Goal: Task Accomplishment & Management: Complete application form

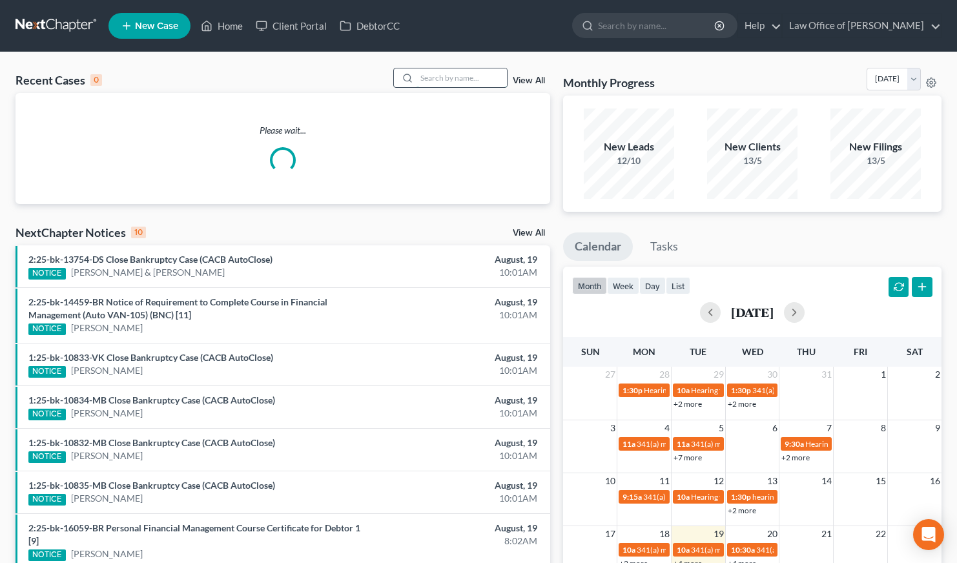
click at [467, 78] on input "search" at bounding box center [461, 77] width 90 height 19
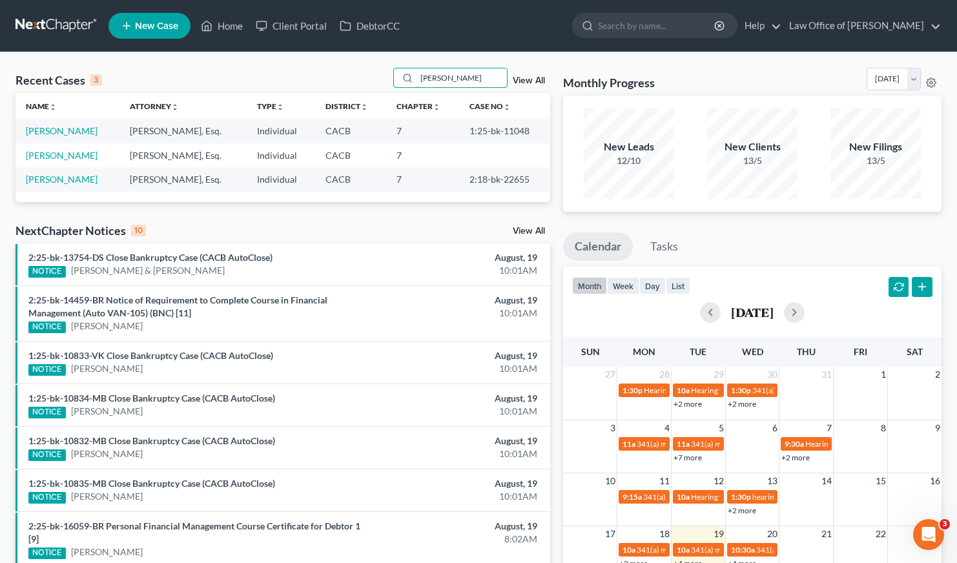
type input "[PERSON_NAME]"
click at [148, 17] on link "New Case" at bounding box center [149, 26] width 82 height 26
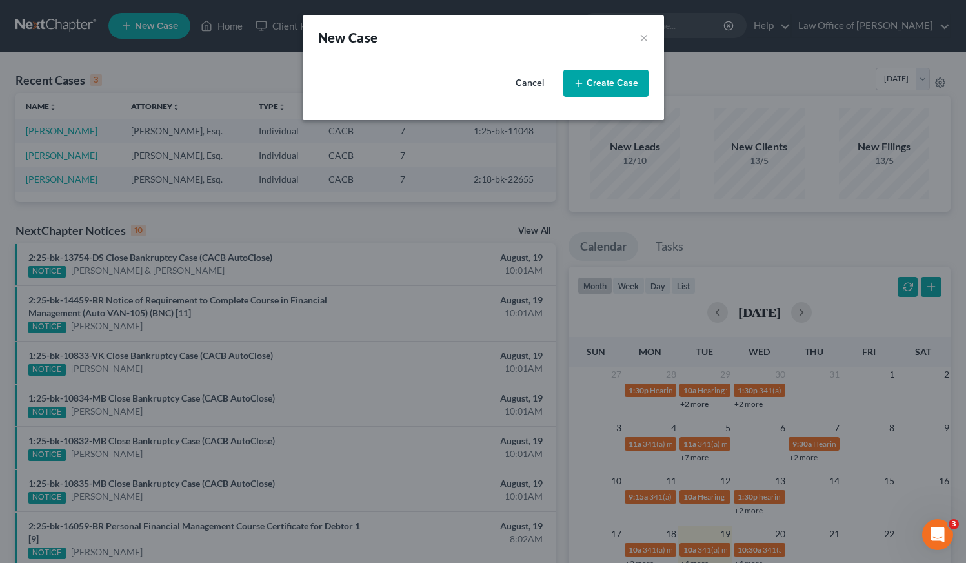
select select "7"
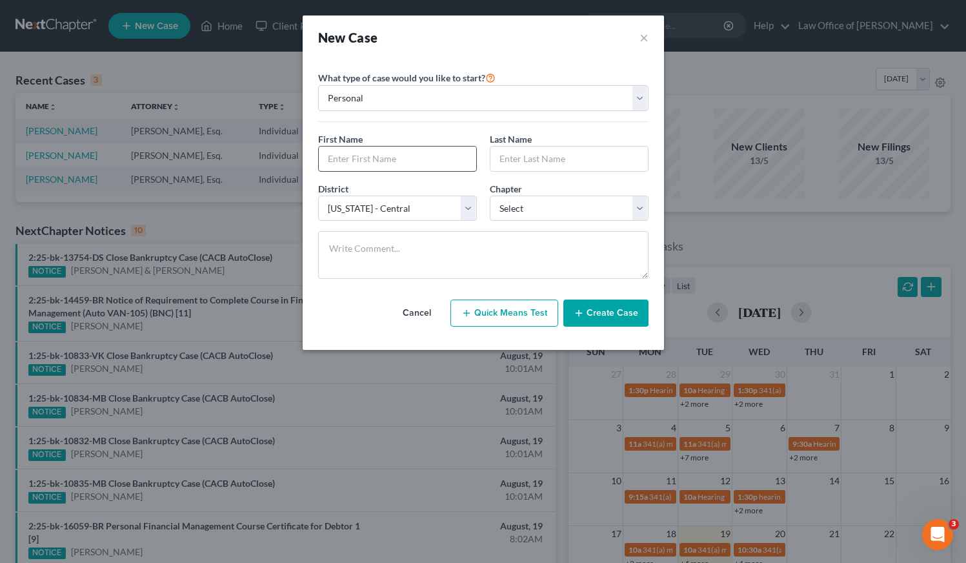
click at [403, 148] on input "text" at bounding box center [398, 159] width 158 height 25
type input "[PERSON_NAME]"
click at [571, 154] on input "text" at bounding box center [570, 159] width 158 height 25
type input "Faldyan"
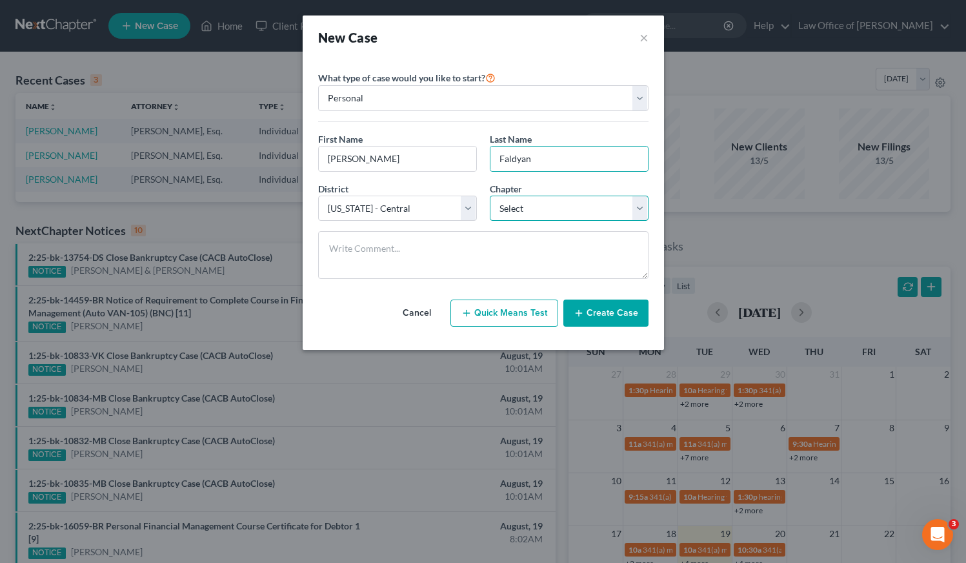
click at [545, 207] on select "Select 7 11 12 13" at bounding box center [569, 209] width 159 height 26
select select "0"
click at [613, 318] on button "Create Case" at bounding box center [606, 313] width 85 height 27
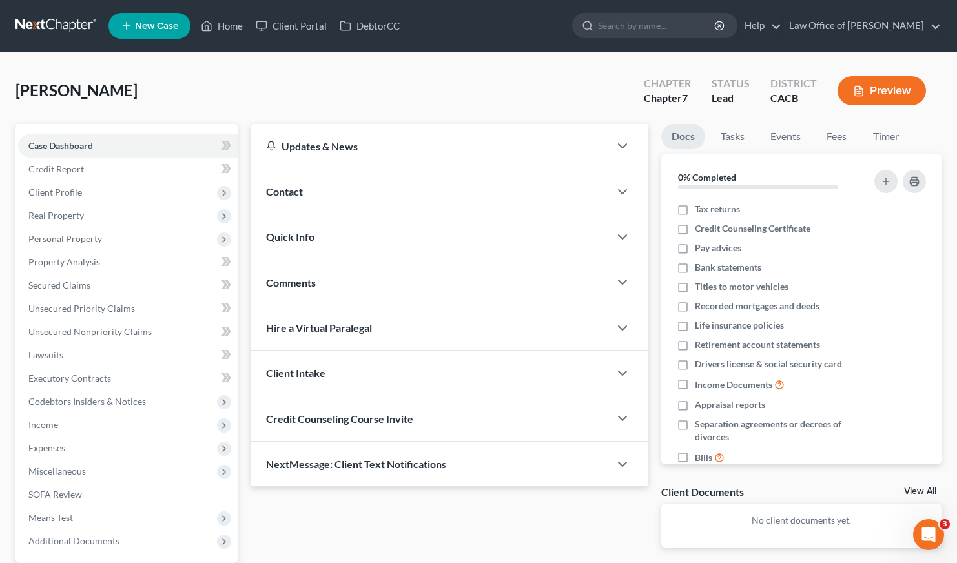
click at [37, 16] on link at bounding box center [56, 25] width 83 height 23
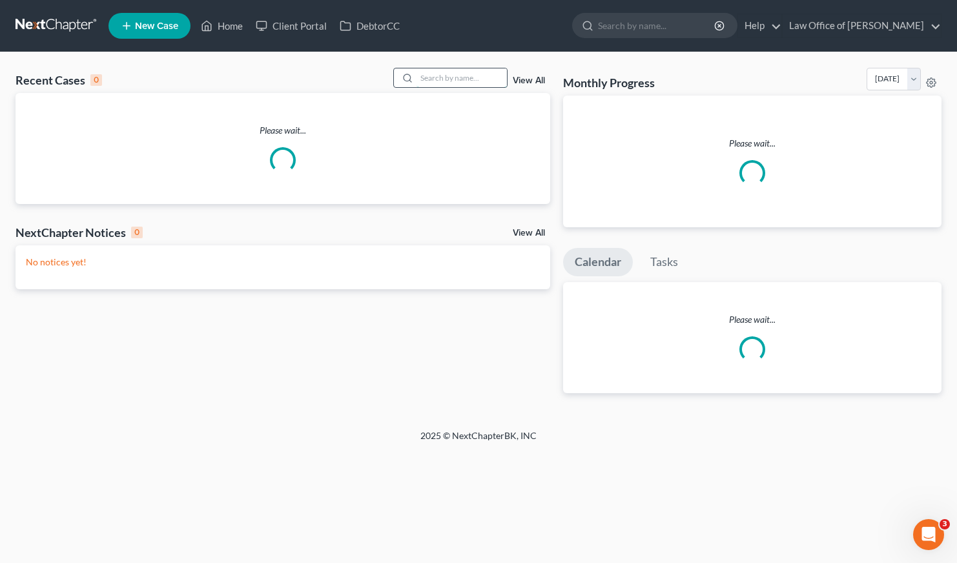
click at [445, 79] on input "search" at bounding box center [461, 77] width 90 height 19
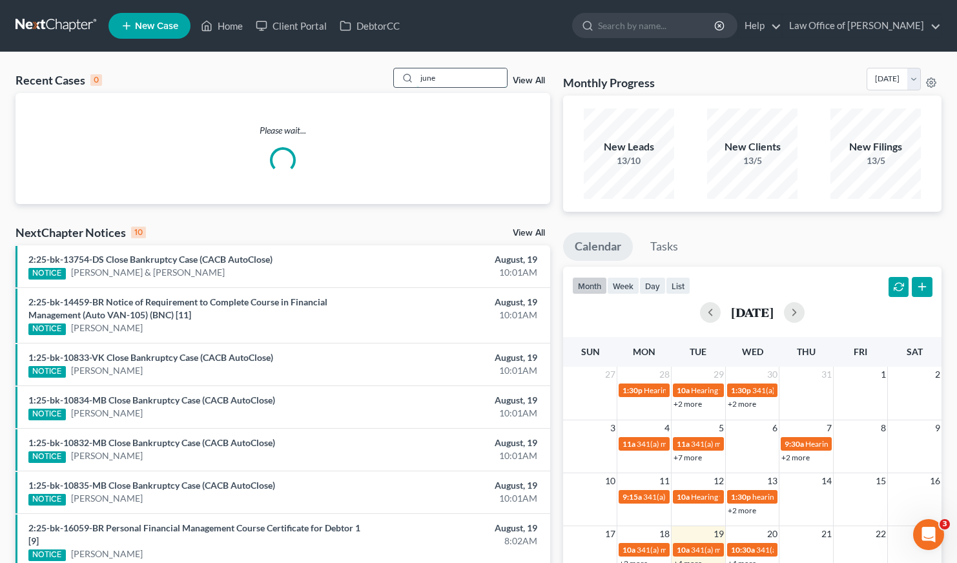
type input "june"
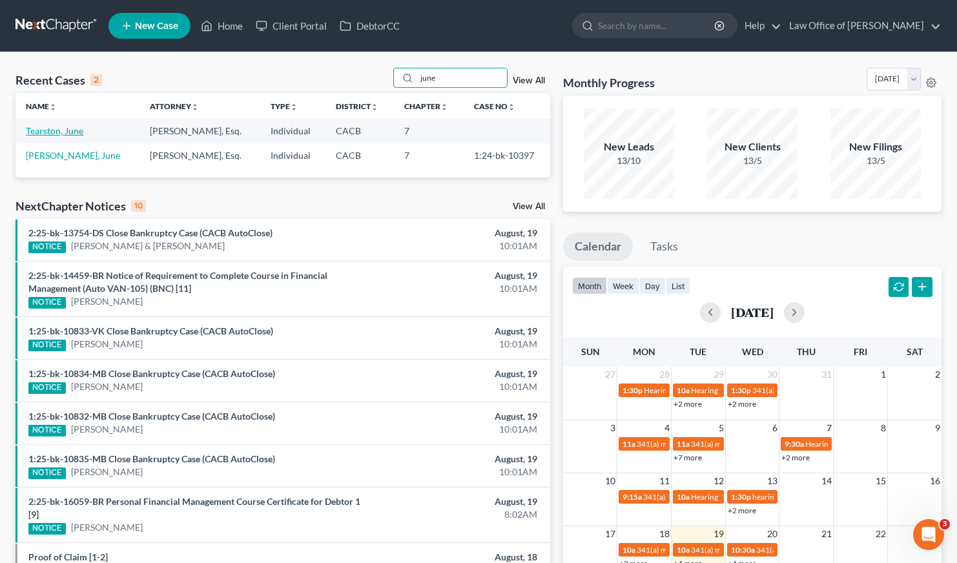
click at [48, 131] on link "Tearston, June" at bounding box center [54, 130] width 57 height 11
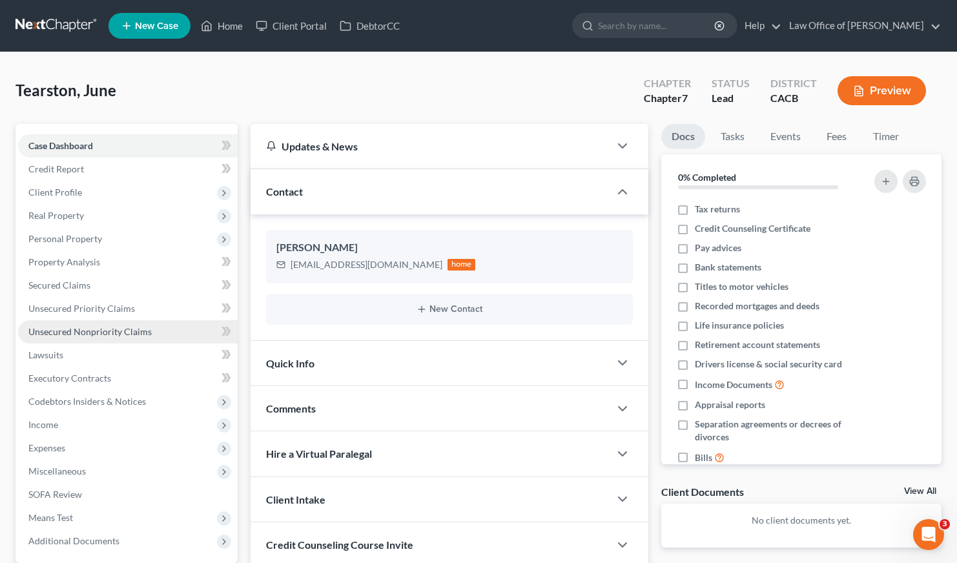
click at [121, 330] on span "Unsecured Nonpriority Claims" at bounding box center [89, 331] width 123 height 11
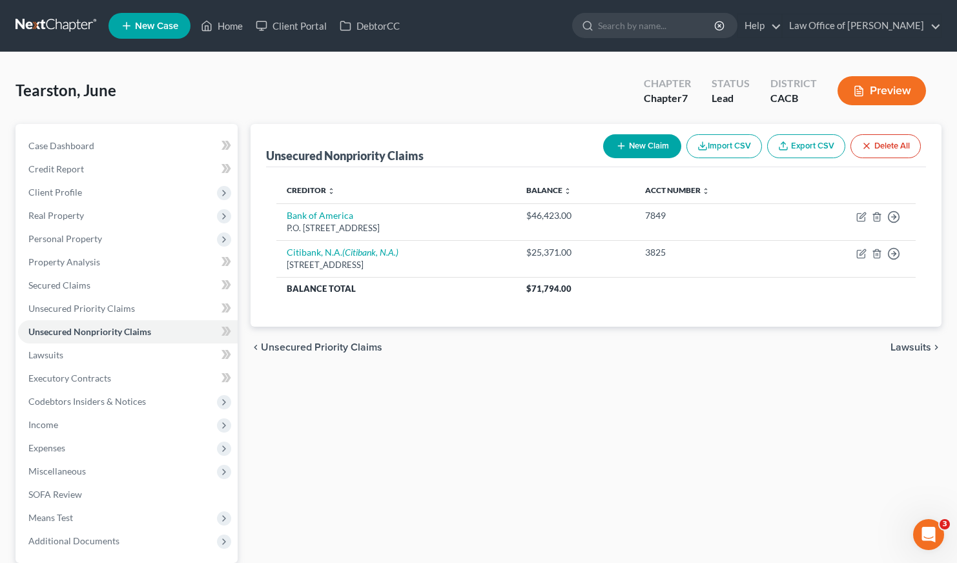
click at [445, 420] on div "Unsecured Nonpriority Claims New Claim Import CSV Export CSV Delete All Credito…" at bounding box center [596, 380] width 704 height 513
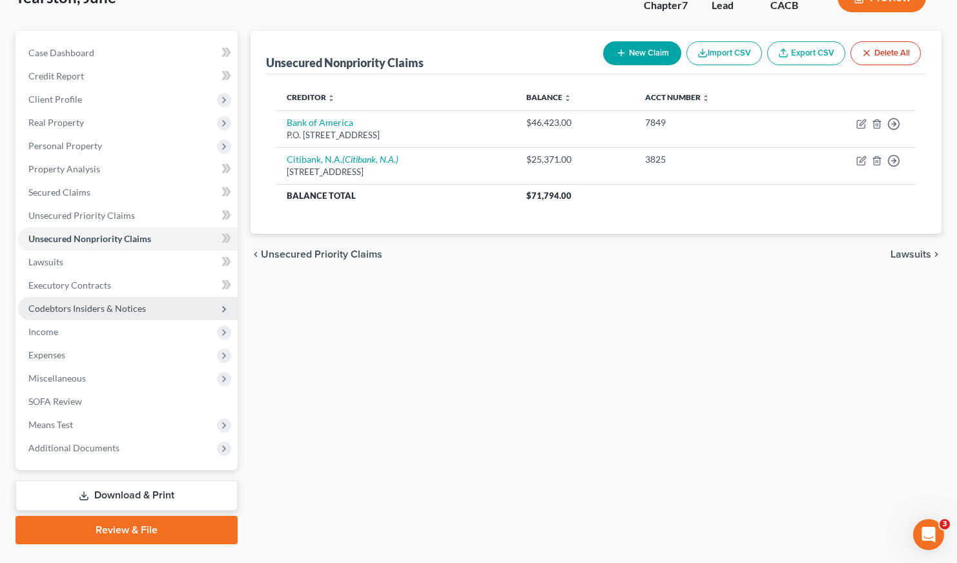
scroll to position [122, 0]
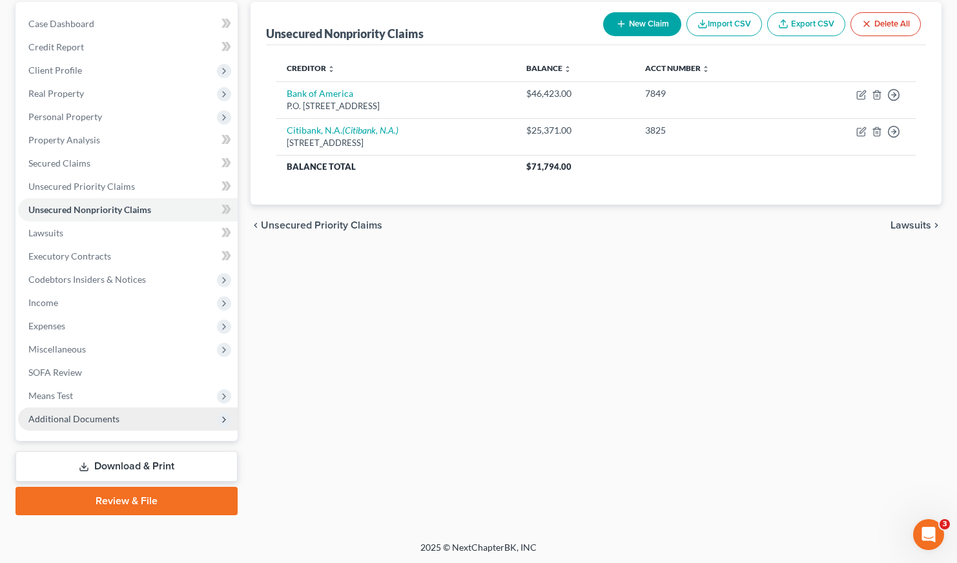
click at [77, 413] on span "Additional Documents" at bounding box center [73, 418] width 91 height 11
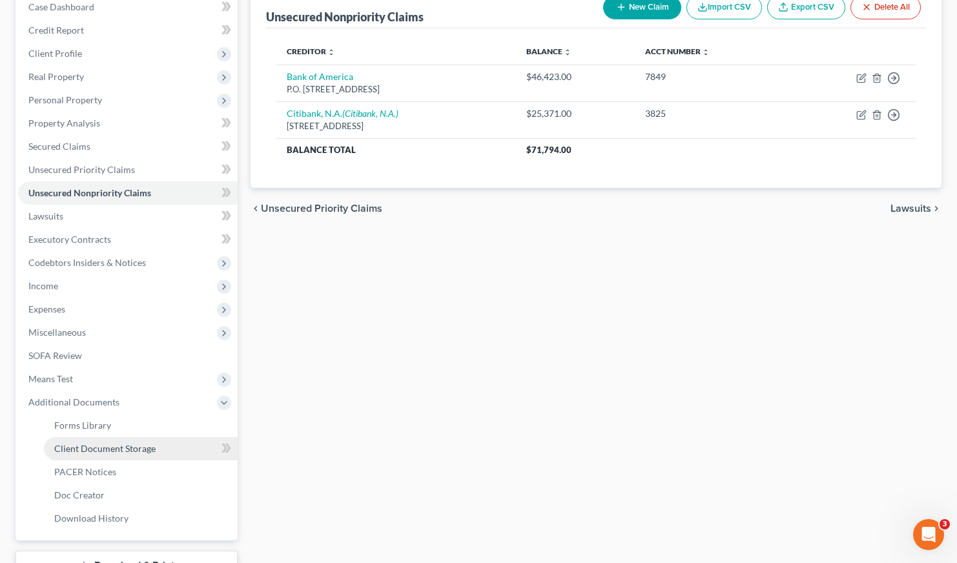
scroll to position [147, 0]
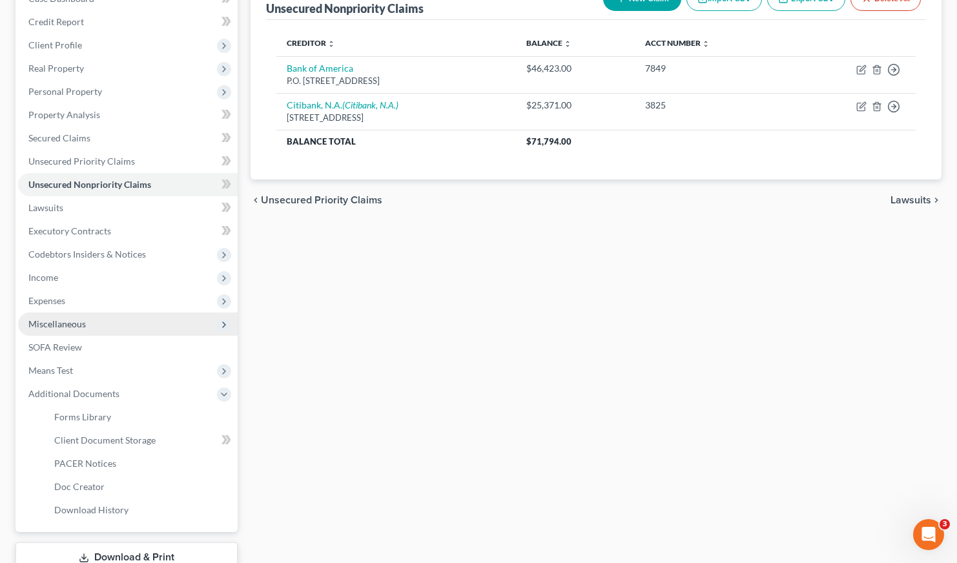
click at [74, 321] on span "Miscellaneous" at bounding box center [56, 323] width 57 height 11
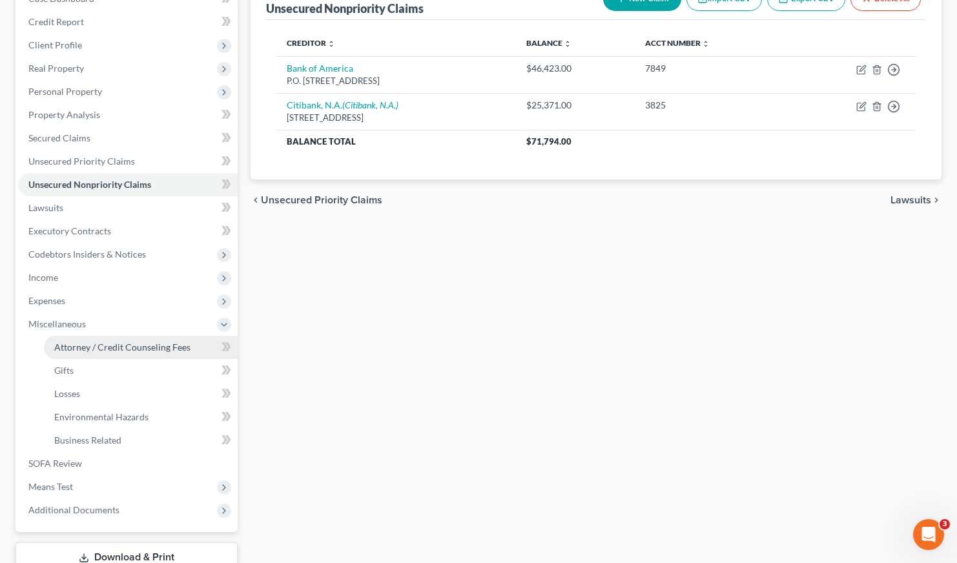
click at [103, 341] on span "Attorney / Credit Counseling Fees" at bounding box center [122, 346] width 136 height 11
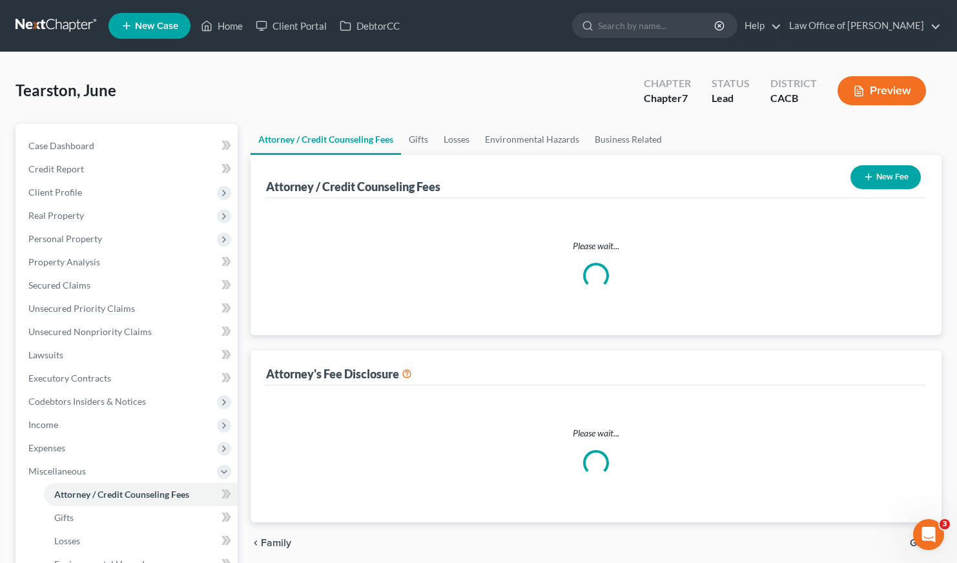
select select "0"
